Goal: Task Accomplishment & Management: Use online tool/utility

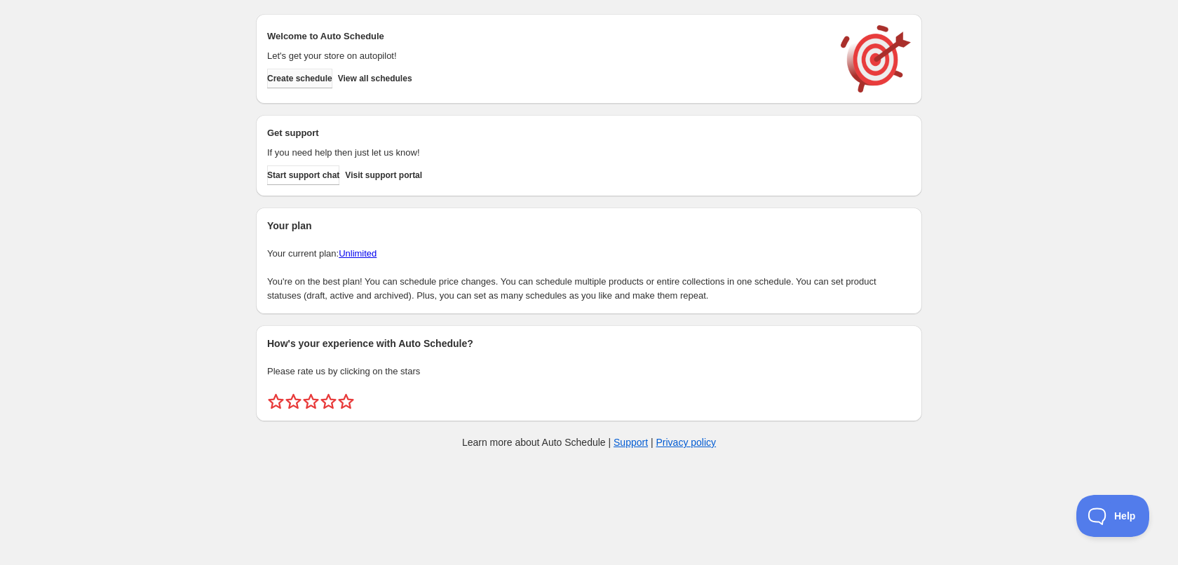
click at [332, 78] on button "Create schedule" at bounding box center [299, 79] width 65 height 20
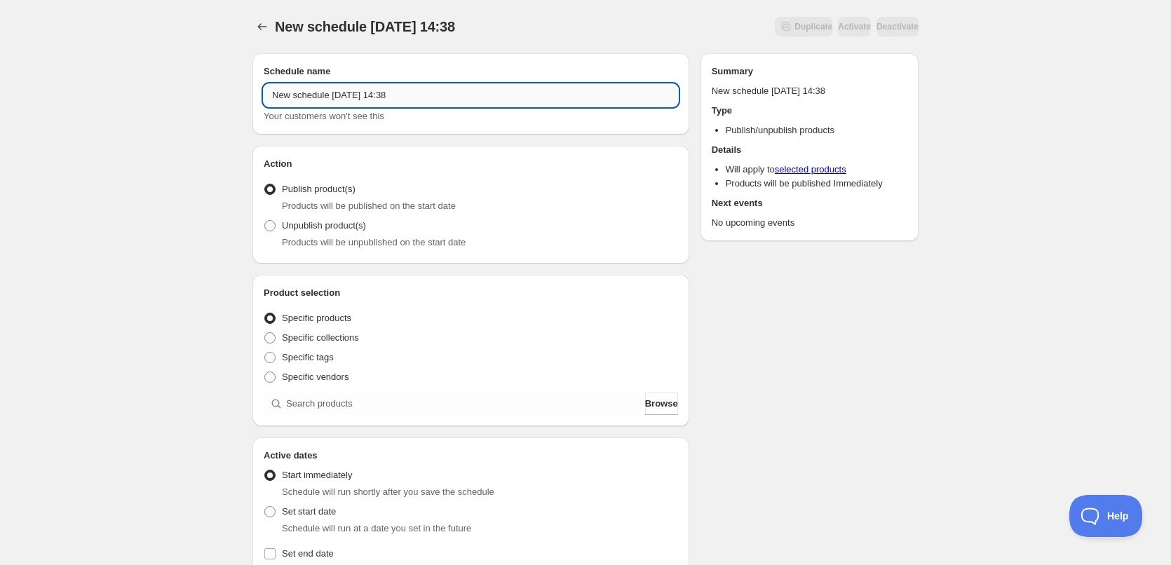
click at [371, 97] on input "New schedule [DATE] 14:38" at bounding box center [471, 95] width 415 height 22
drag, startPoint x: 335, startPoint y: 101, endPoint x: 250, endPoint y: 102, distance: 84.9
click at [250, 102] on div "Schedule name New schedule [DATE] 14:38 Your customers won't see this Action Ac…" at bounding box center [580, 541] width 678 height 999
type input "[DATE]"
click at [309, 356] on span "Specific tags" at bounding box center [308, 357] width 52 height 11
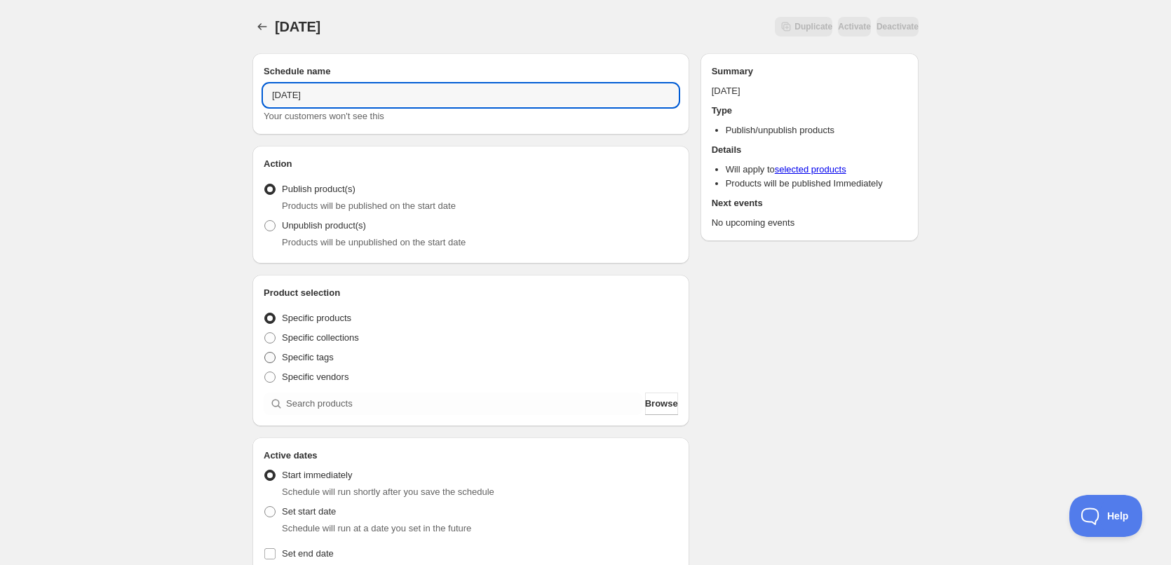
click at [265, 353] on input "Specific tags" at bounding box center [264, 352] width 1 height 1
radio input "true"
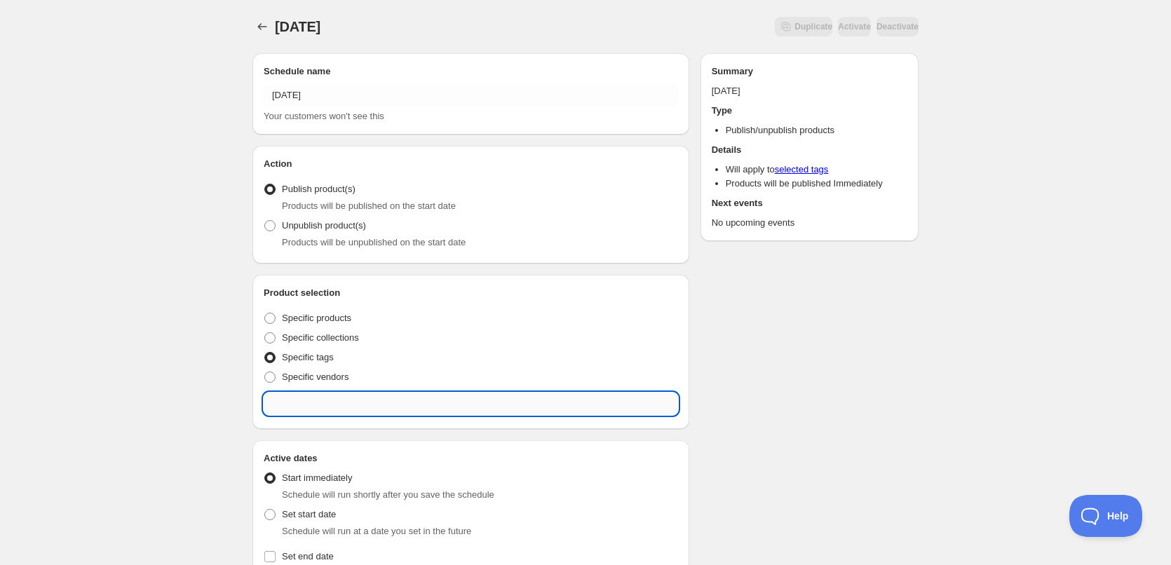
click at [377, 404] on input "text" at bounding box center [471, 404] width 415 height 22
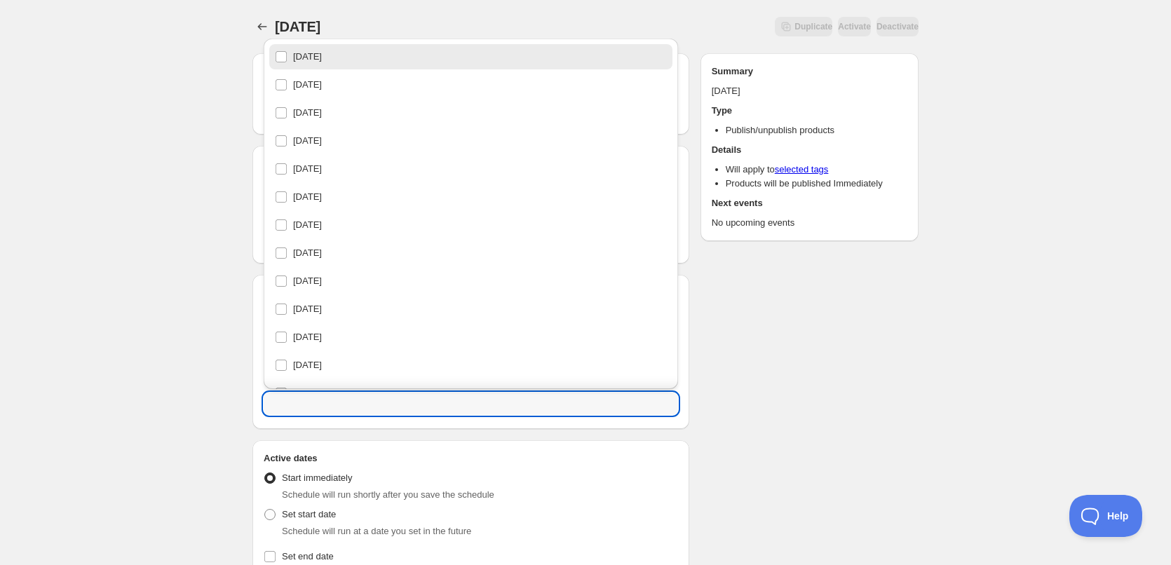
click at [172, 369] on div "[DATE]. This page is ready [DATE] Duplicate Activate Deactivate More actions Du…" at bounding box center [585, 536] width 1171 height 1072
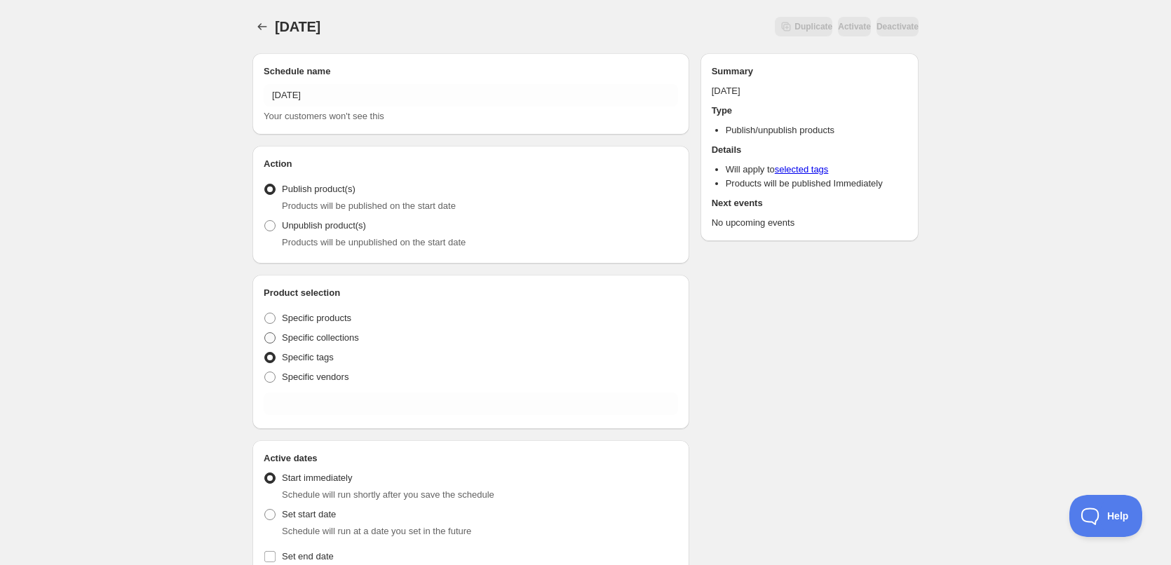
click at [318, 340] on span "Specific collections" at bounding box center [320, 337] width 77 height 11
click at [265, 333] on input "Specific collections" at bounding box center [264, 332] width 1 height 1
radio input "true"
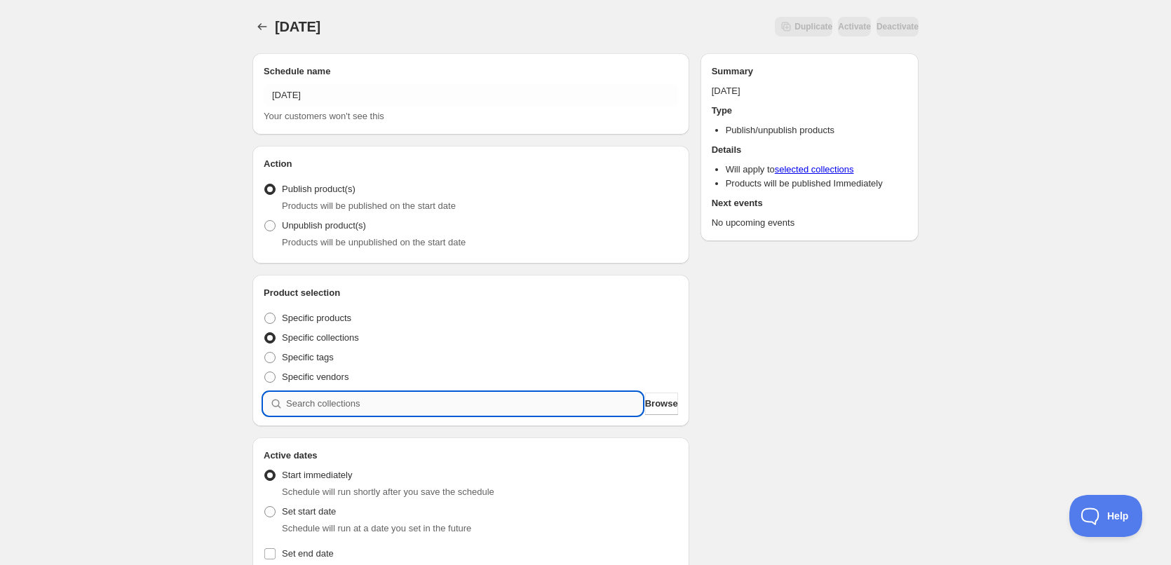
click at [347, 408] on input "search" at bounding box center [464, 404] width 356 height 22
type input "1"
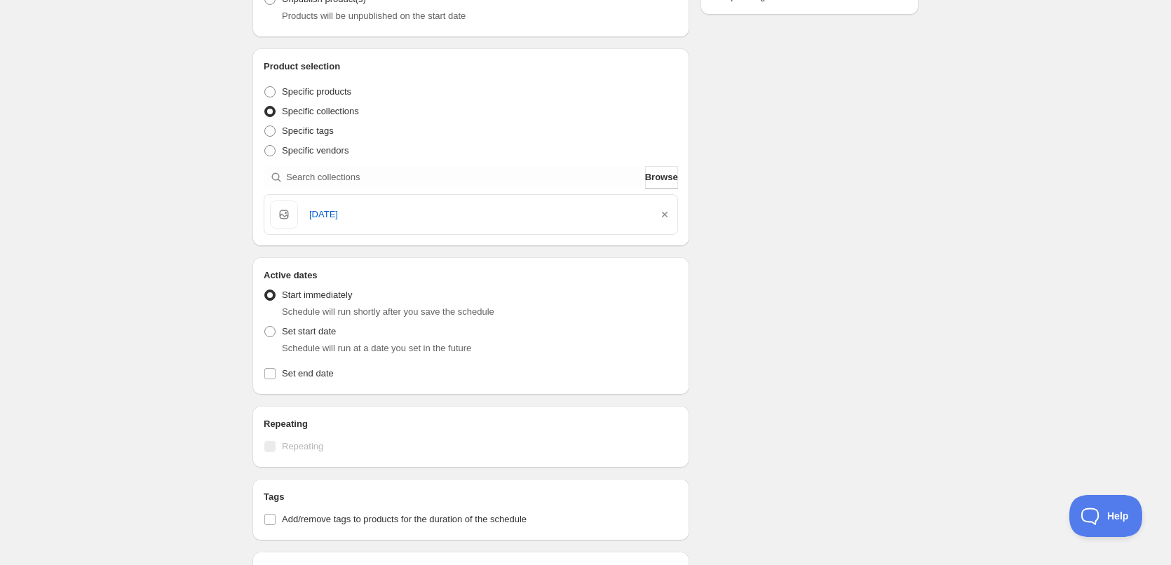
scroll to position [234, 0]
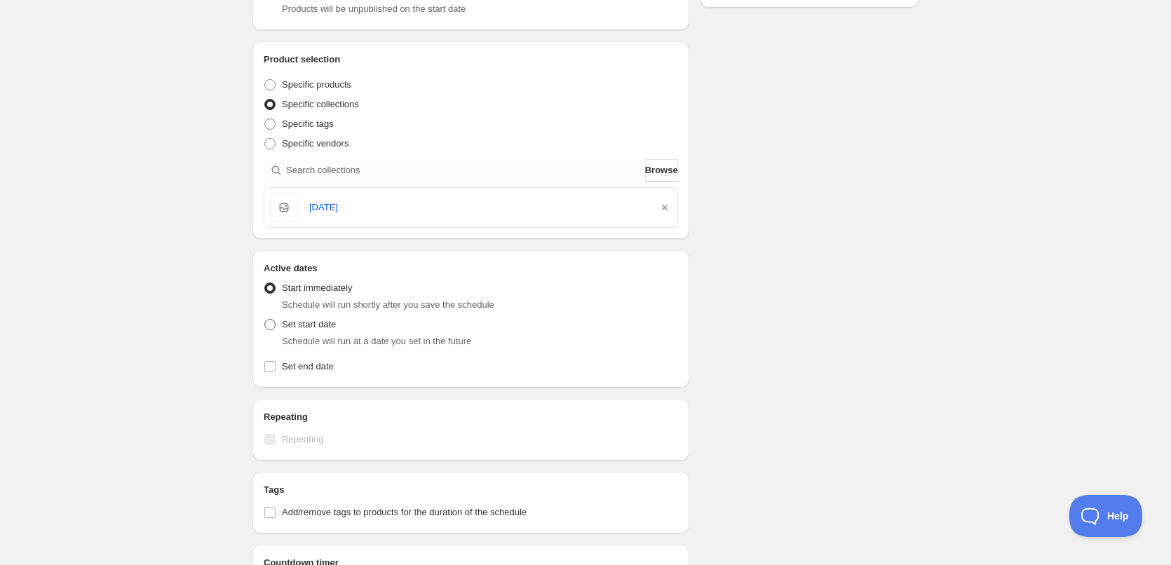
click at [311, 324] on span "Set start date" at bounding box center [309, 324] width 54 height 11
click at [265, 320] on input "Set start date" at bounding box center [264, 319] width 1 height 1
radio input "true"
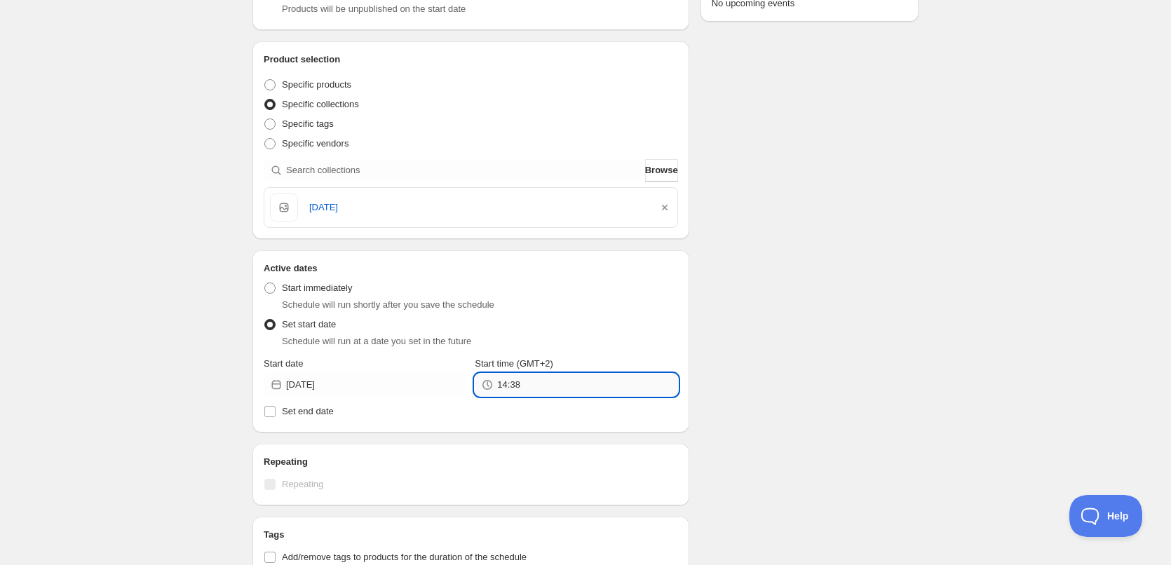
click at [520, 385] on input "14:38" at bounding box center [587, 385] width 180 height 22
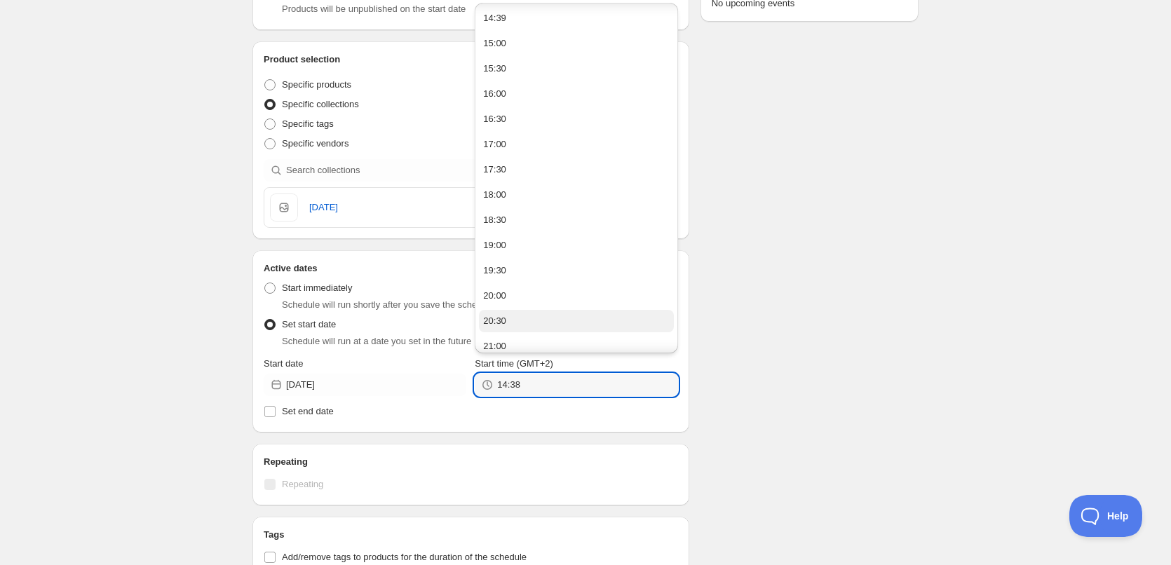
scroll to position [117, 0]
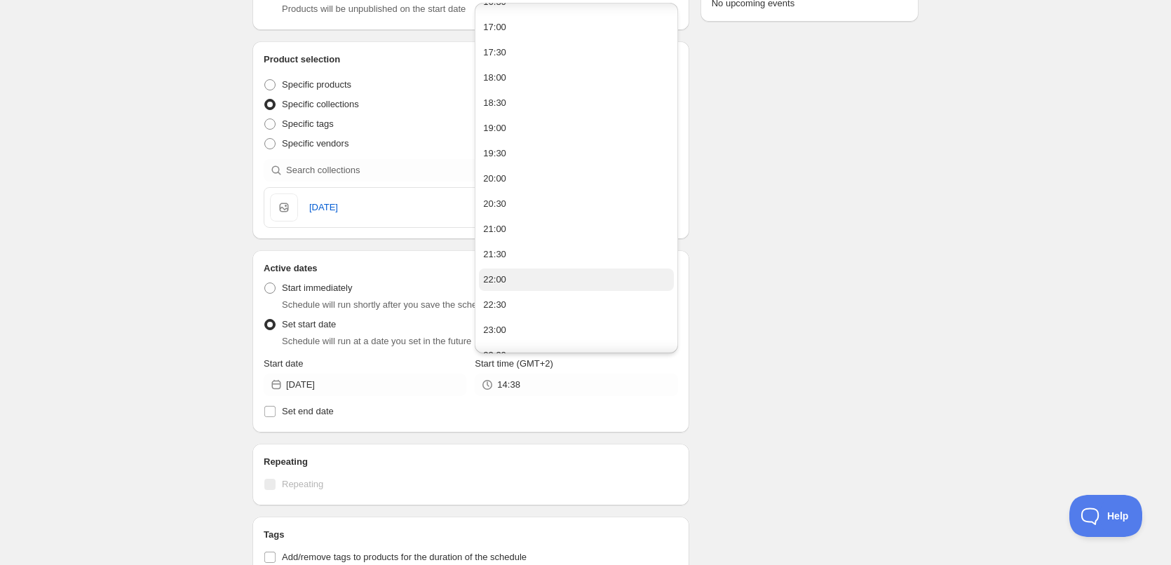
click at [540, 284] on button "22:00" at bounding box center [576, 280] width 194 height 22
type input "22:00"
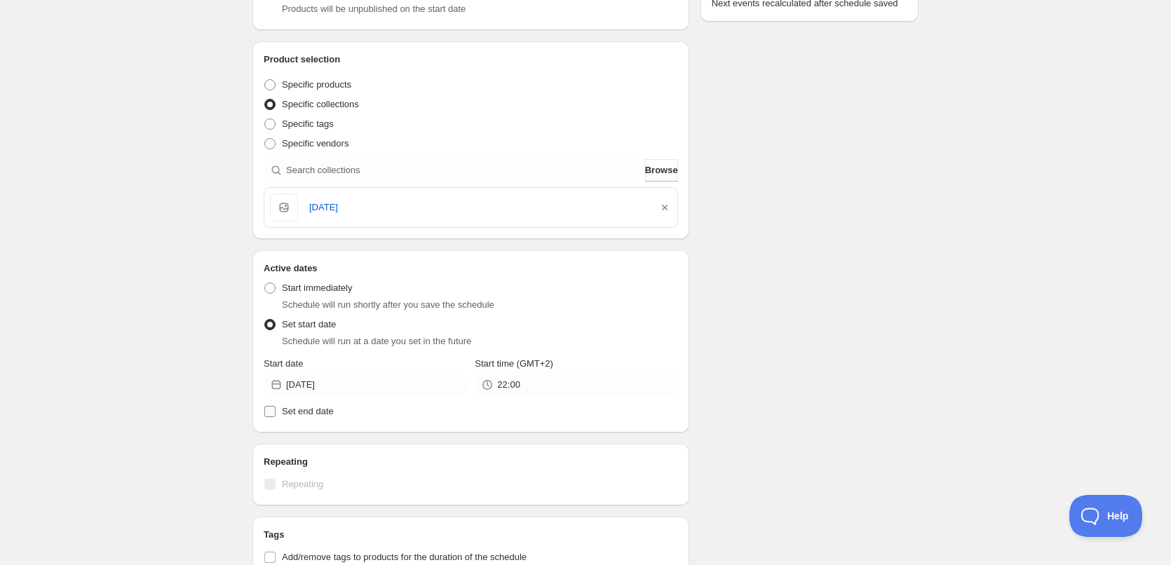
click at [320, 412] on span "Set end date" at bounding box center [308, 411] width 52 height 11
click at [276, 412] on input "Set end date" at bounding box center [269, 411] width 11 height 11
checkbox input "true"
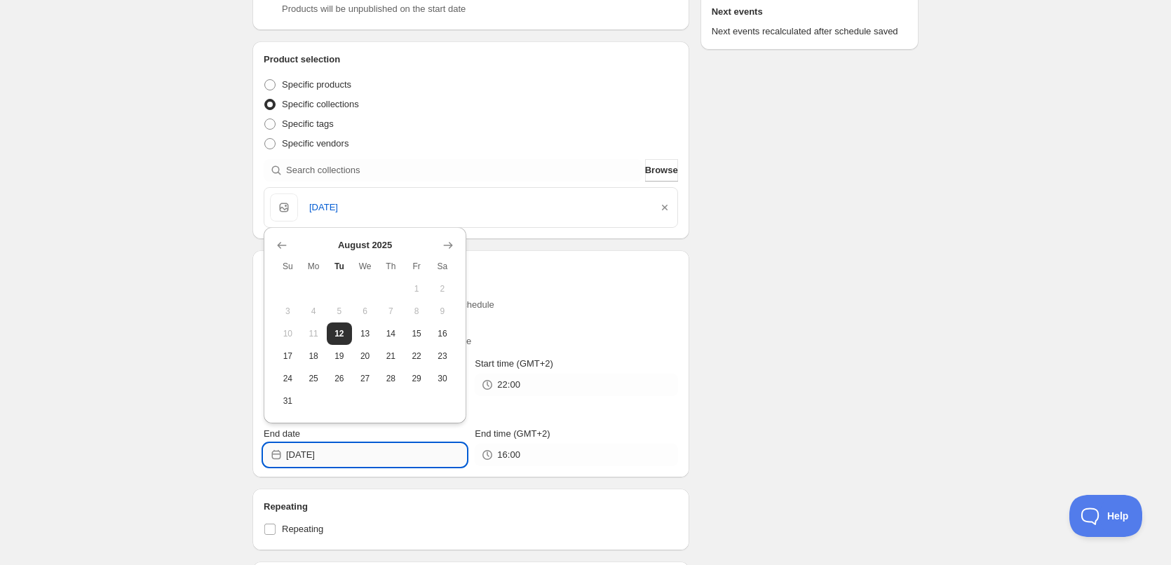
click at [337, 456] on input "[DATE]" at bounding box center [376, 455] width 180 height 22
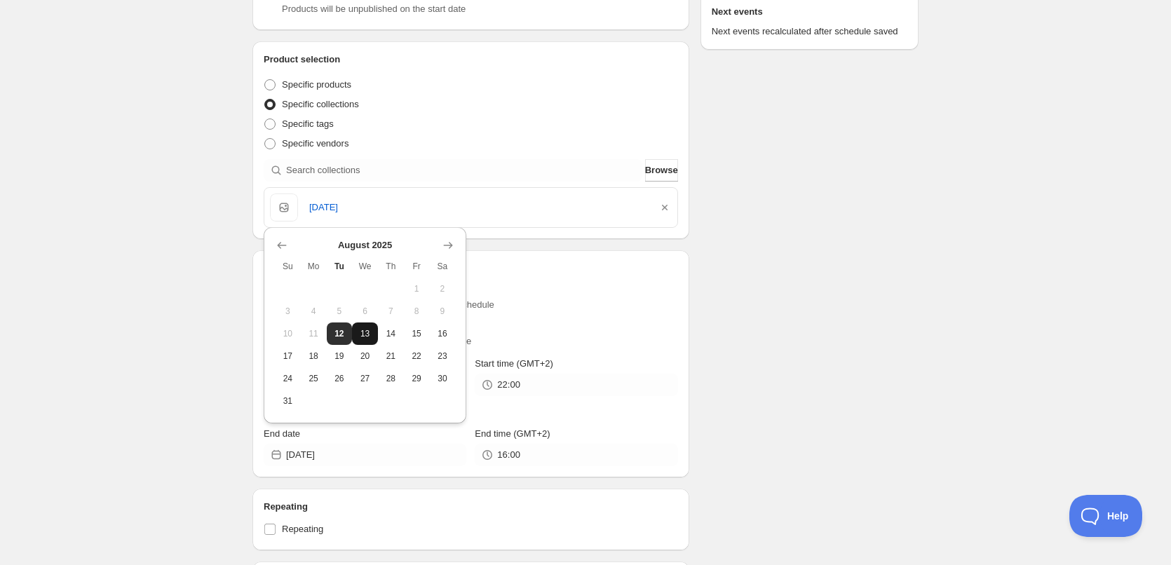
click at [363, 338] on span "13" at bounding box center [365, 333] width 15 height 11
type input "[DATE]"
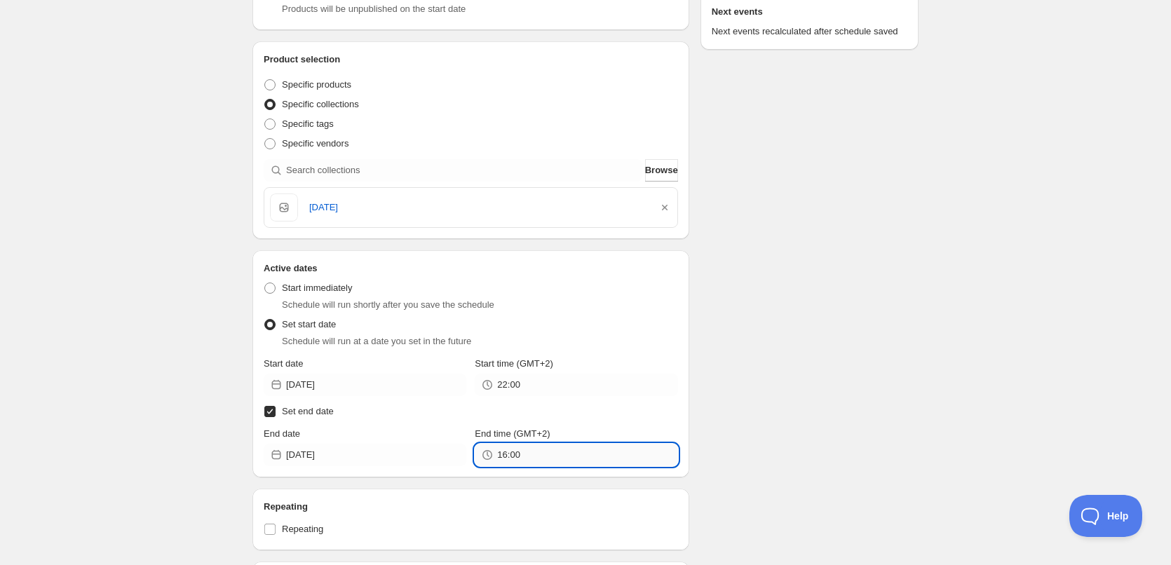
click at [514, 458] on input "16:00" at bounding box center [587, 455] width 180 height 22
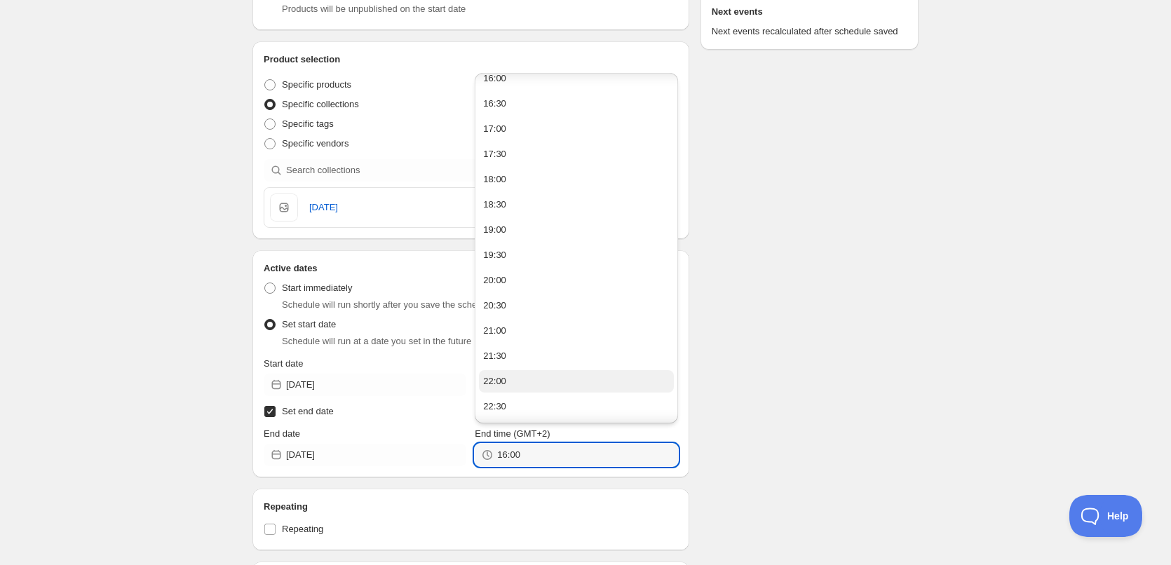
scroll to position [819, 0]
click at [526, 379] on button "22:00" at bounding box center [576, 381] width 194 height 22
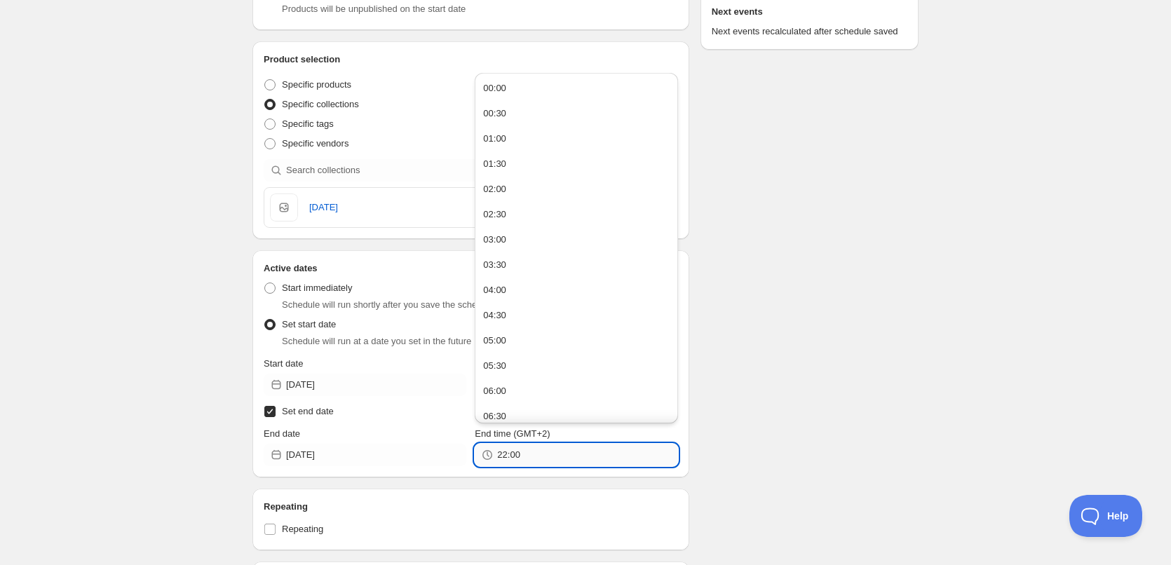
click at [513, 459] on input "22:00" at bounding box center [587, 455] width 180 height 22
type input "22:10"
click at [763, 452] on div "Schedule name [DATE] Your customers won't see this Action Action Publish produc…" at bounding box center [580, 410] width 678 height 1202
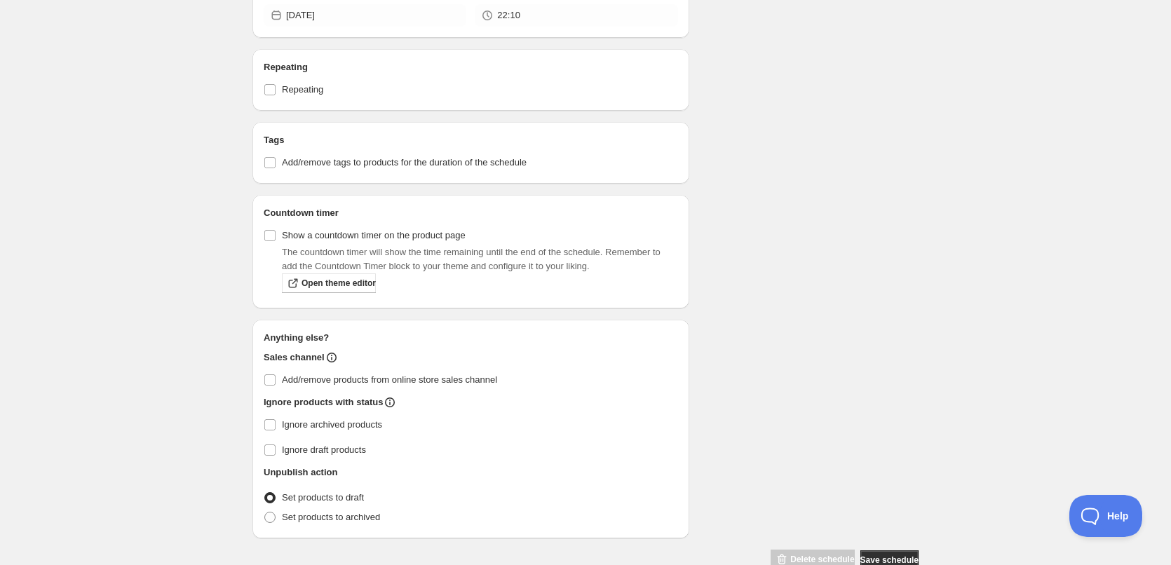
scroll to position [701, 0]
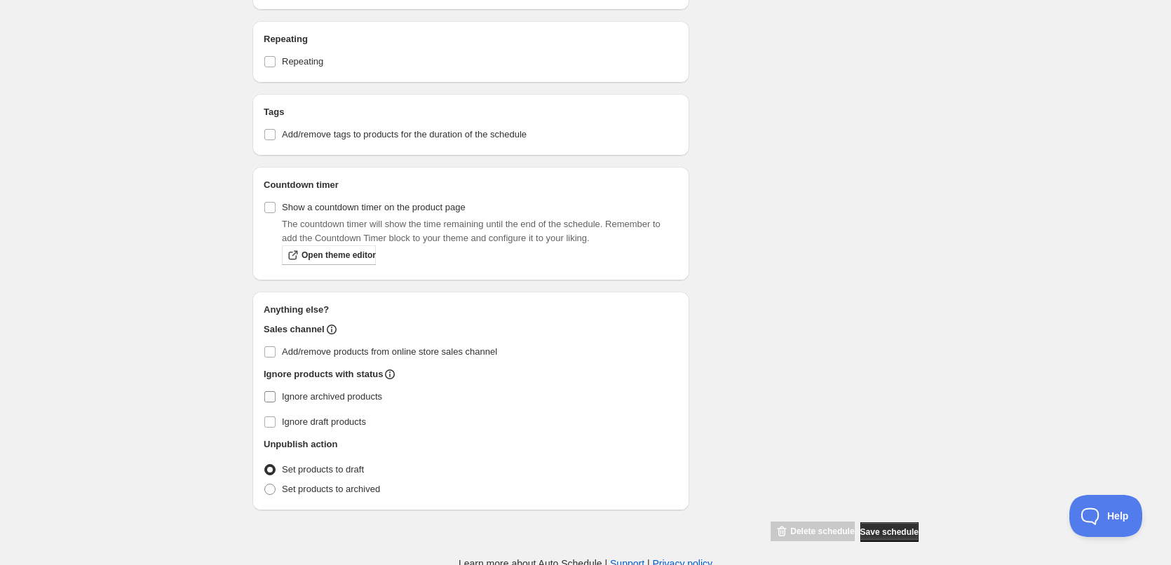
click at [268, 397] on input "Ignore archived products" at bounding box center [269, 396] width 11 height 11
checkbox input "true"
click at [272, 490] on span at bounding box center [269, 489] width 11 height 11
click at [265, 485] on input "Set products to archived" at bounding box center [264, 484] width 1 height 1
radio input "true"
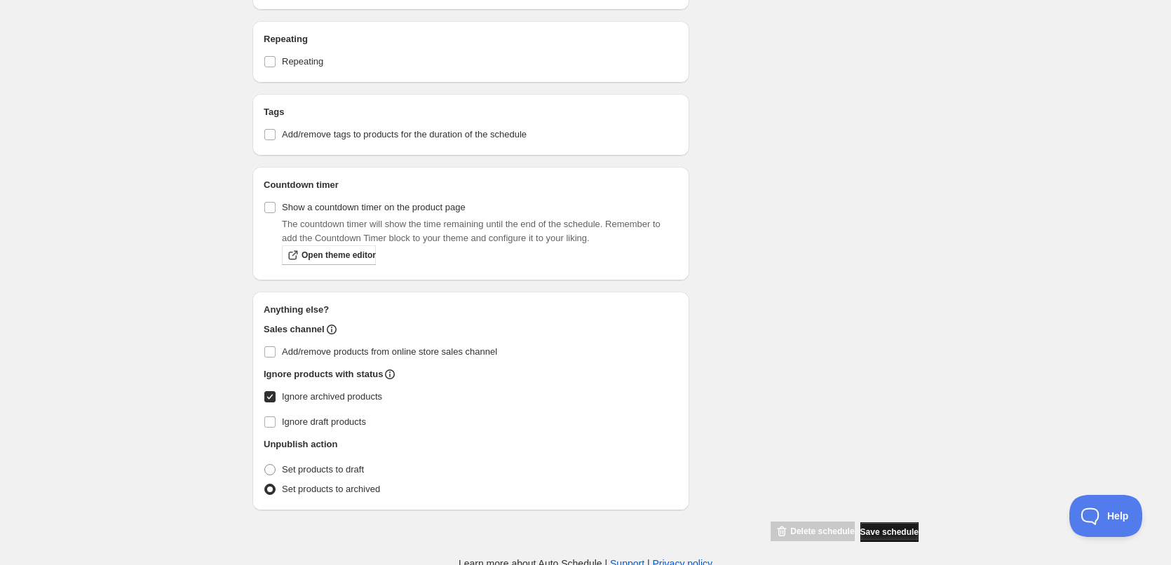
click at [891, 536] on span "Save schedule" at bounding box center [890, 532] width 58 height 11
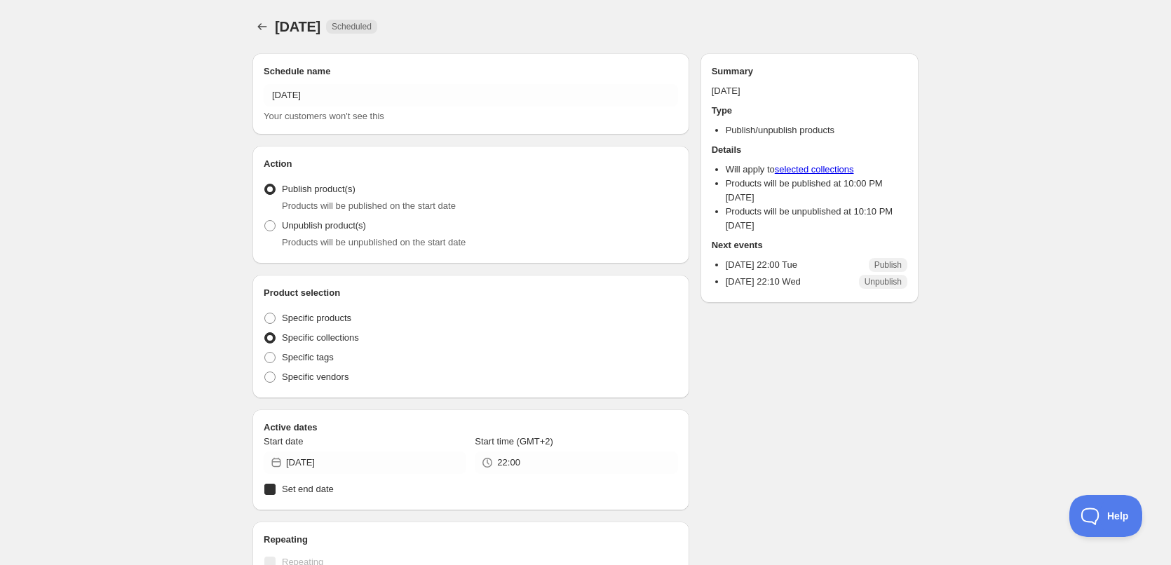
radio input "true"
checkbox input "true"
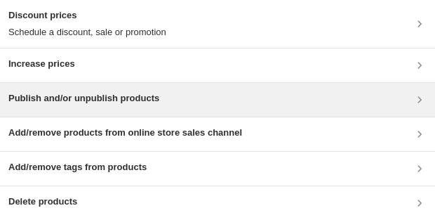
click at [101, 97] on h3 "Publish and/or unpublish products" at bounding box center [83, 98] width 151 height 14
